Goal: Information Seeking & Learning: Learn about a topic

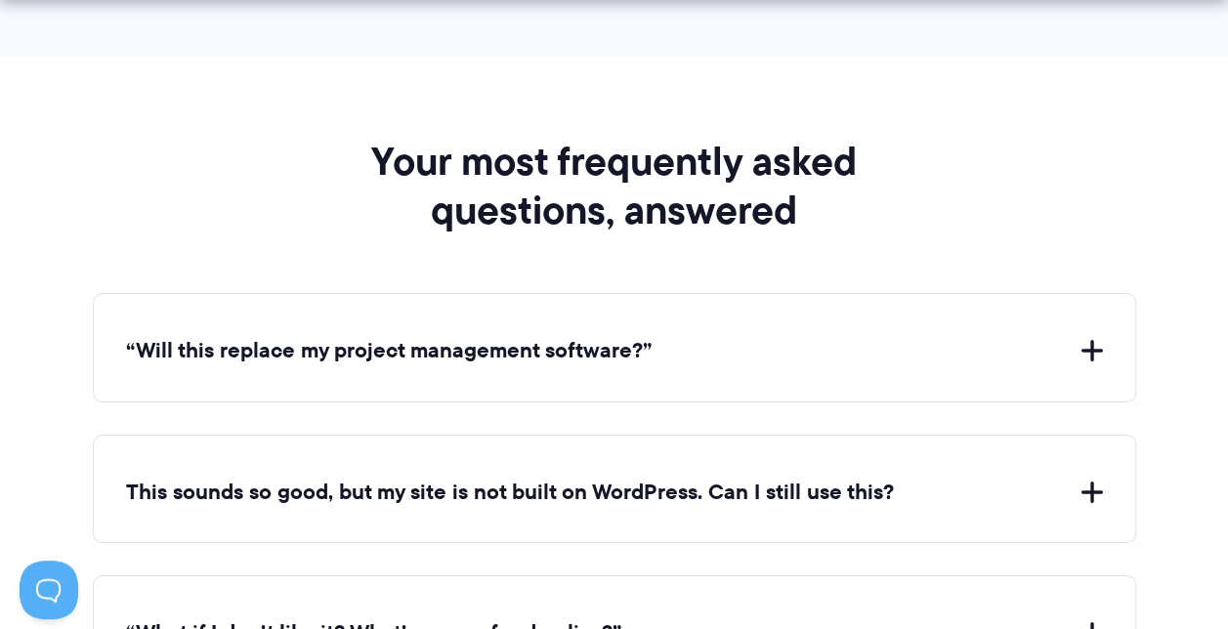
scroll to position [7232, 0]
click at [735, 355] on div "“Will this replace my project management software?” Client Portal doesn't repla…" at bounding box center [614, 346] width 1043 height 109
click at [1082, 338] on button "“Will this replace my project management software?”" at bounding box center [614, 350] width 977 height 30
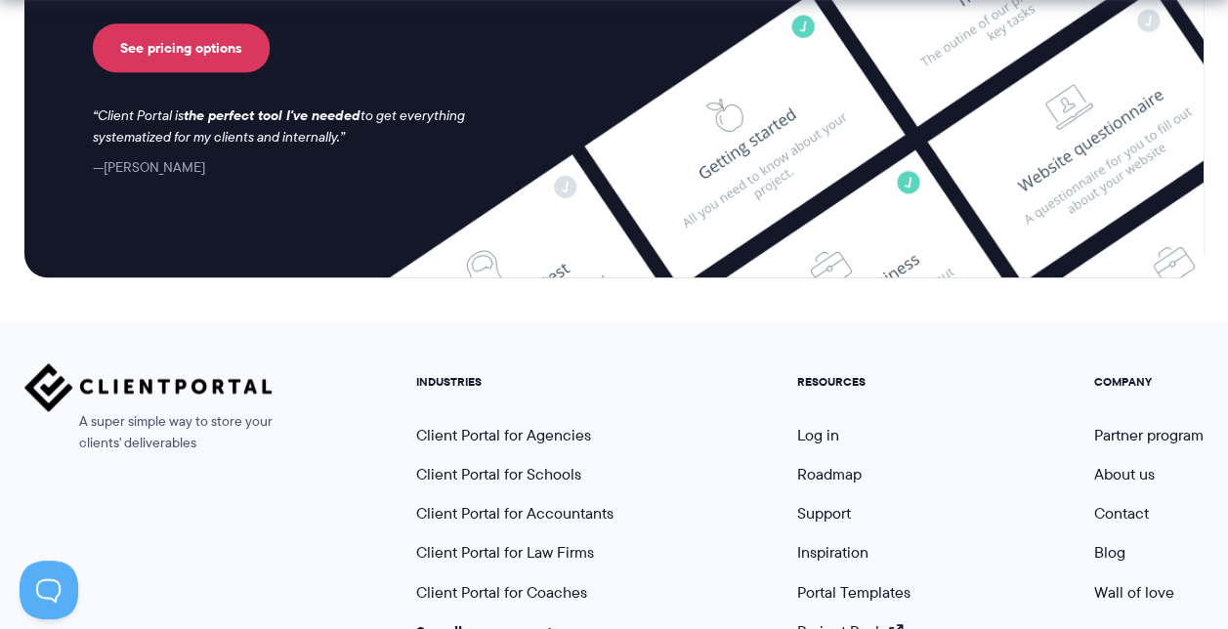
scroll to position [8751, 0]
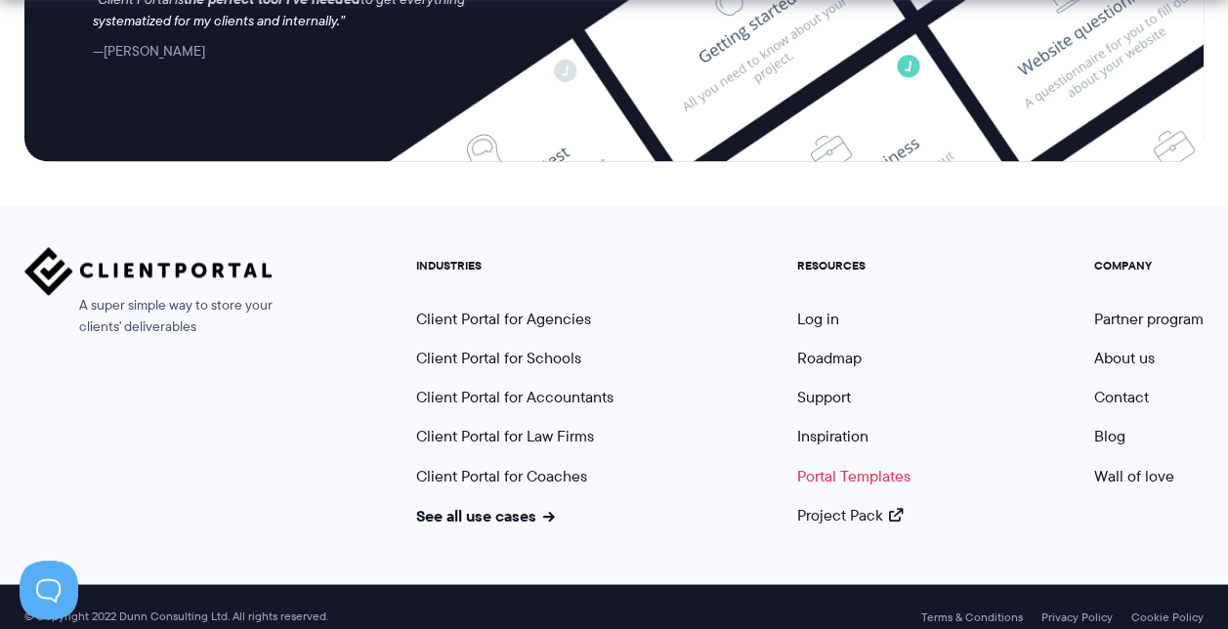
click at [824, 464] on link "Portal Templates" at bounding box center [853, 475] width 113 height 22
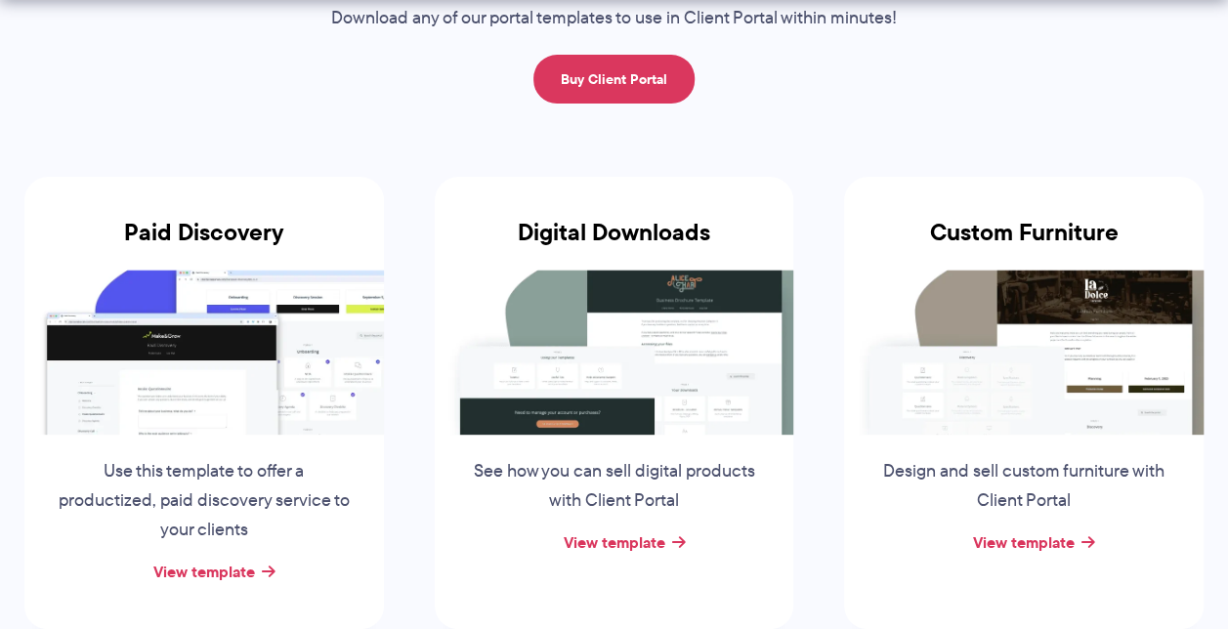
scroll to position [246, 0]
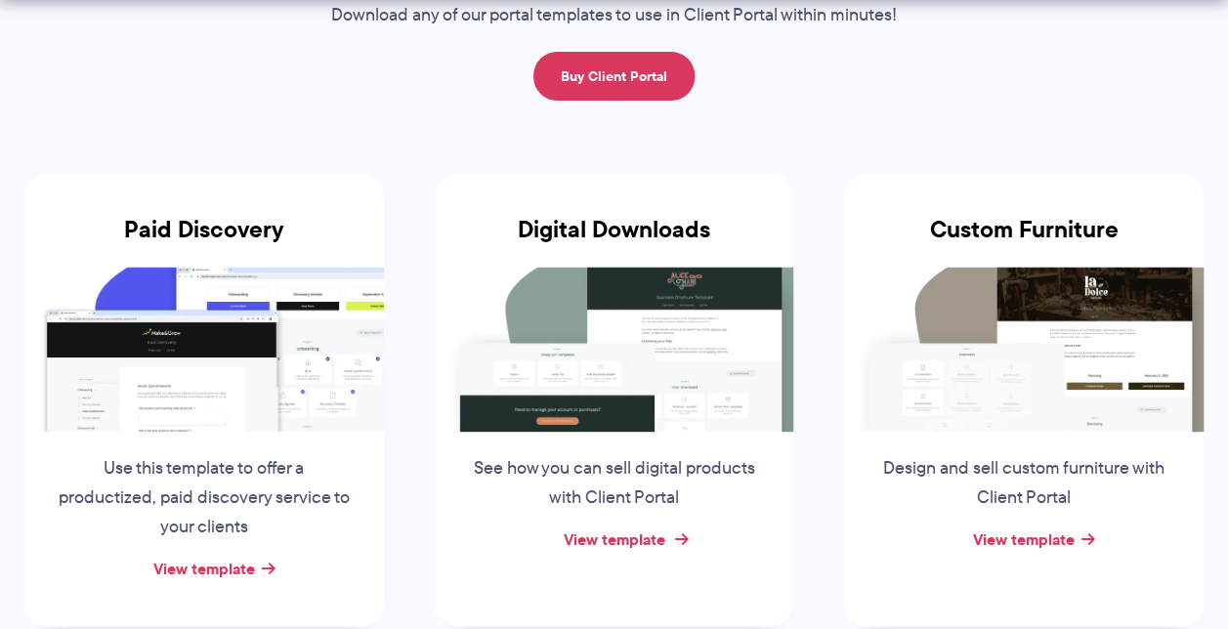
click at [637, 545] on link "View template" at bounding box center [615, 539] width 102 height 23
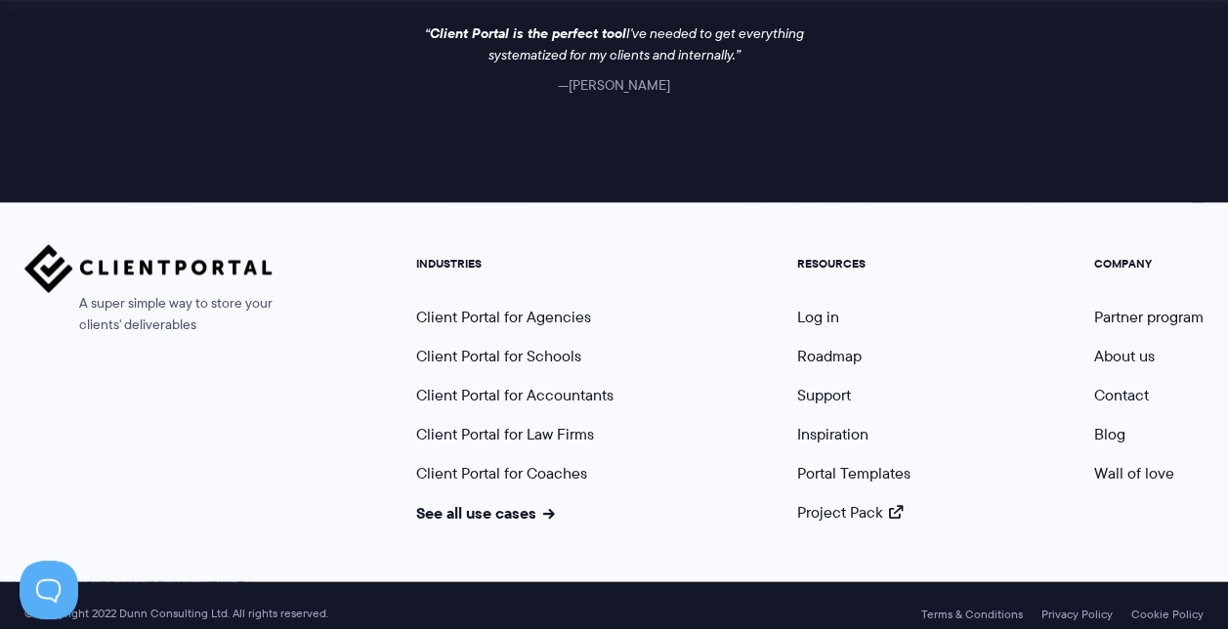
scroll to position [1925, 0]
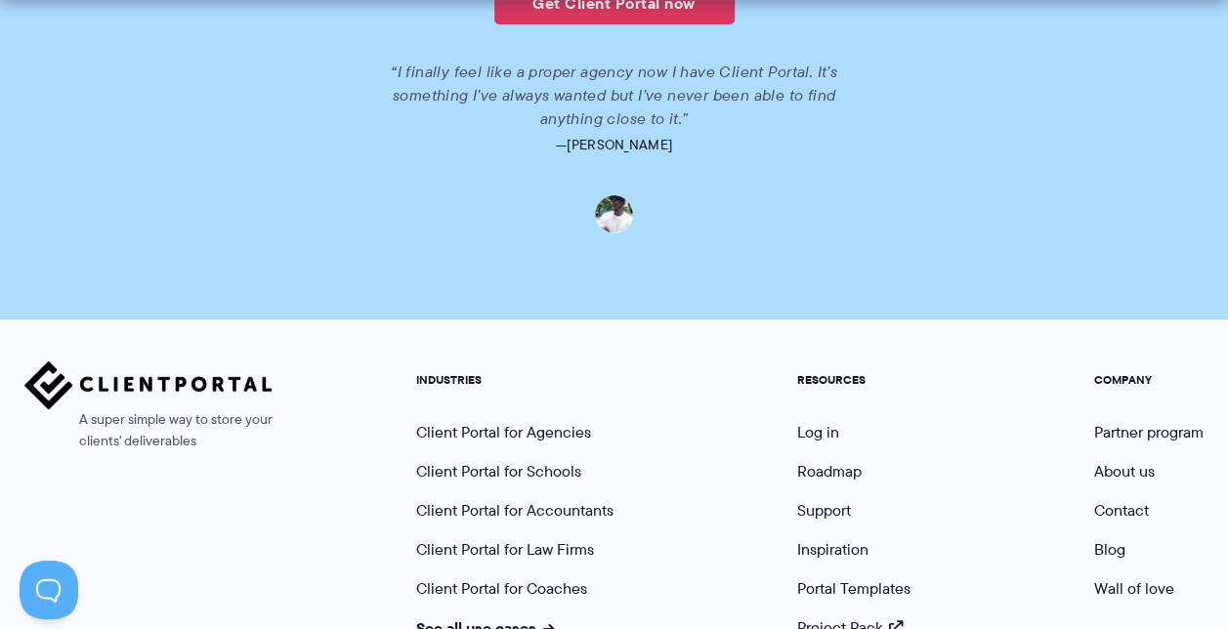
scroll to position [3086, 0]
